Goal: Task Accomplishment & Management: Complete application form

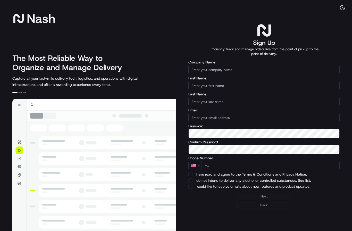
click at [215, 70] on input "Company Name" at bounding box center [263, 69] width 151 height 9
type input "Gegsy, LLC"
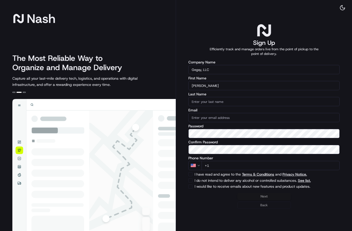
type input "Briant"
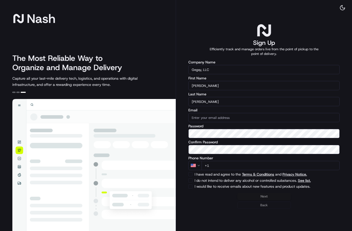
type input "Almonte"
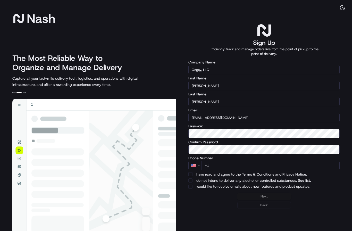
type input "[EMAIL_ADDRESS][DOMAIN_NAME]"
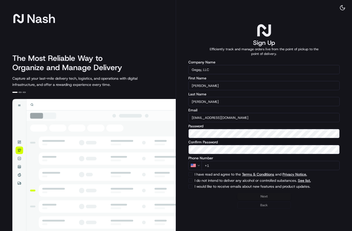
click at [244, 164] on input "+1" at bounding box center [270, 165] width 138 height 9
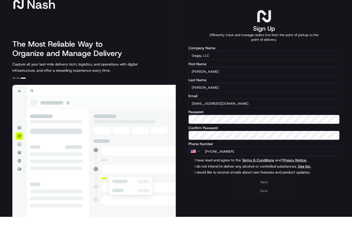
scroll to position [0, 0]
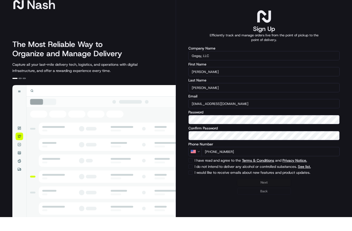
type input "+1 347 471 0050"
drag, startPoint x: 192, startPoint y: 161, endPoint x: 192, endPoint y: 147, distance: 14.2
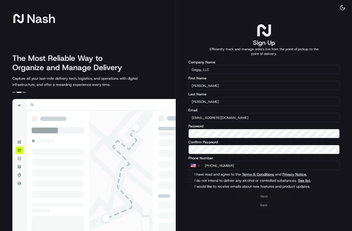
click at [193, 175] on div "I have read and agree to the Terms & Conditions and Privacy Notice." at bounding box center [263, 174] width 151 height 4
click at [192, 174] on button "I have read and agree to the Terms & Conditions and Privacy Notice." at bounding box center [190, 174] width 4 height 4
checkbox input "true"
click at [190, 181] on button "I do not intend to deliver any alcohol or controlled substances. See list." at bounding box center [190, 180] width 4 height 4
checkbox input "true"
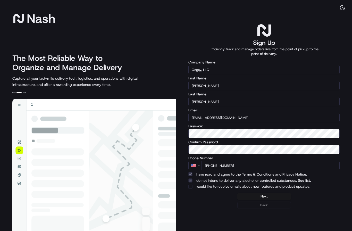
click at [191, 187] on button "I would like to receive emails about new features and product updates." at bounding box center [190, 186] width 4 height 4
checkbox input "true"
click at [264, 197] on button "Next" at bounding box center [264, 196] width 54 height 7
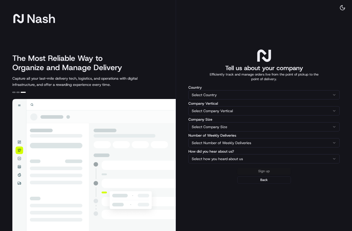
click at [237, 93] on html "Nash The Most Reliable Way to Organize and Manage Delivery Capture all your las…" at bounding box center [176, 115] width 352 height 231
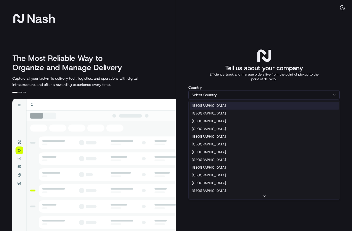
select select "US"
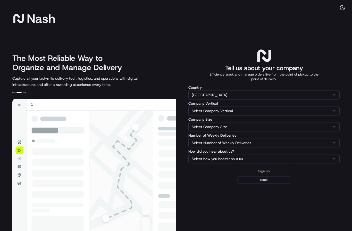
click at [235, 110] on html "Nash The Most Reliable Way to Organize and Manage Delivery Capture all your las…" at bounding box center [176, 115] width 352 height 231
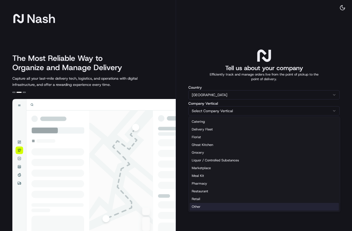
select select "Other"
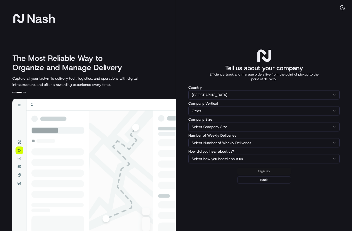
click at [222, 128] on html "Nash The Most Reliable Way to Organize and Manage Delivery Capture all your las…" at bounding box center [176, 115] width 352 height 231
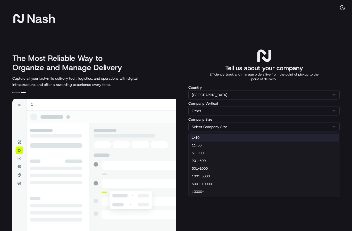
select select "1-10"
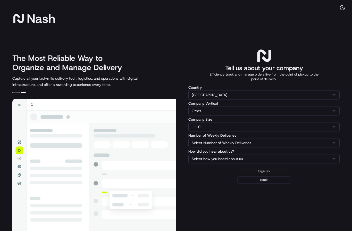
click at [220, 143] on html "Nash The Most Reliable Way to Organize and Manage Delivery Capture all your las…" at bounding box center [176, 115] width 352 height 231
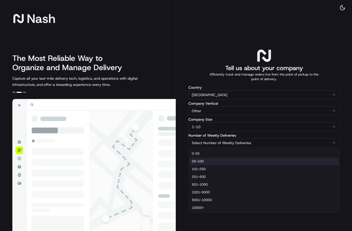
select select "26-100"
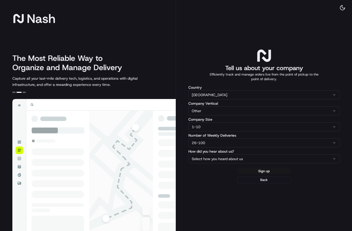
click at [220, 160] on html "Nash The Most Reliable Way to Organize and Manage Delivery Capture all your las…" at bounding box center [176, 115] width 352 height 231
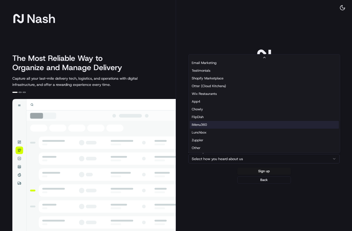
scroll to position [33, 0]
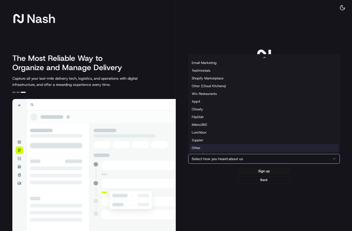
click at [213, 148] on html "Nash The Most Reliable Way to Organize and Manage Delivery Capture all your las…" at bounding box center [176, 115] width 352 height 231
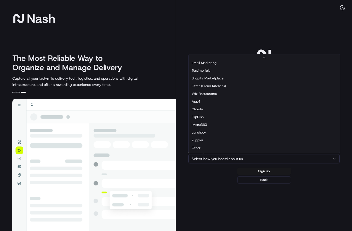
click at [212, 147] on button "26-100" at bounding box center [263, 142] width 151 height 9
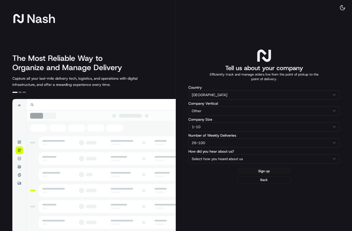
click at [217, 158] on html "Nash The Most Reliable Way to Organize and Manage Delivery Capture all your las…" at bounding box center [176, 115] width 352 height 231
click at [245, 161] on html "Nash The Most Reliable Way to Organize and Manage Delivery Capture all your las…" at bounding box center [176, 115] width 352 height 231
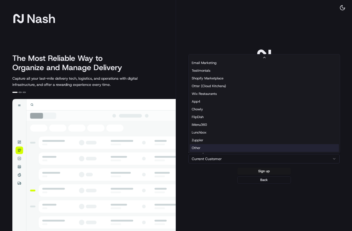
select select "Other"
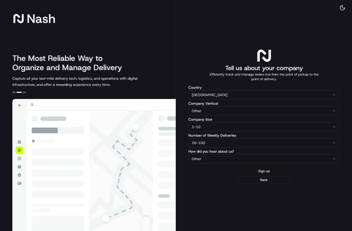
click at [259, 172] on button "Sign up" at bounding box center [264, 170] width 54 height 7
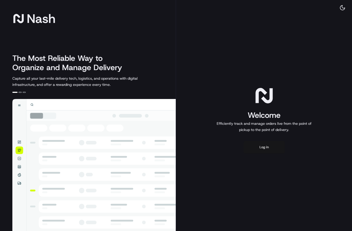
click at [263, 148] on button "Log in" at bounding box center [263, 147] width 41 height 12
